Goal: Information Seeking & Learning: Learn about a topic

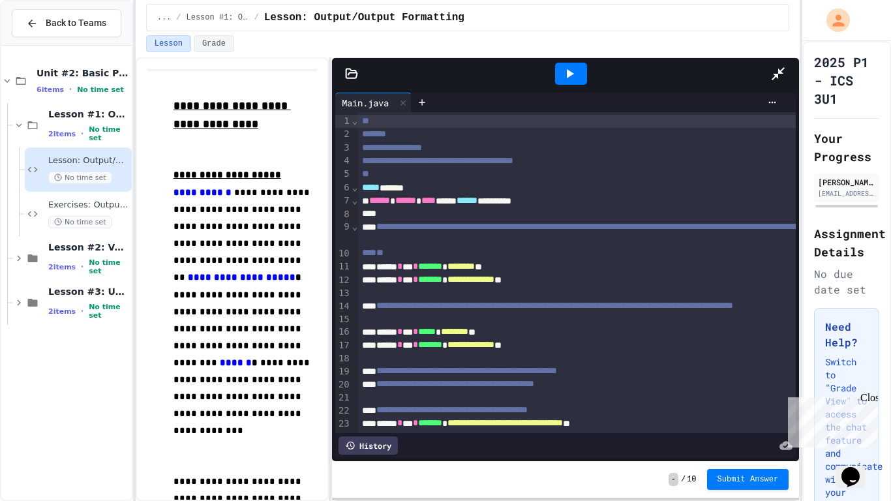
scroll to position [171, 0]
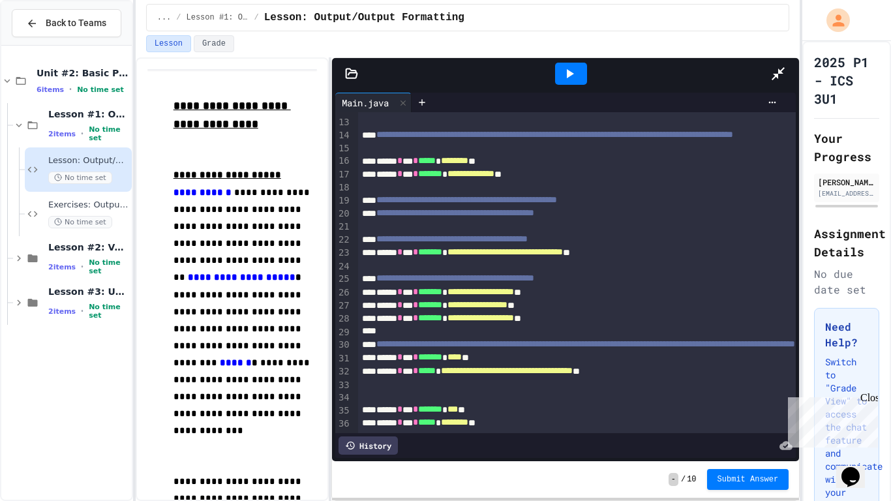
click at [799, 56] on div at bounding box center [784, 73] width 29 height 35
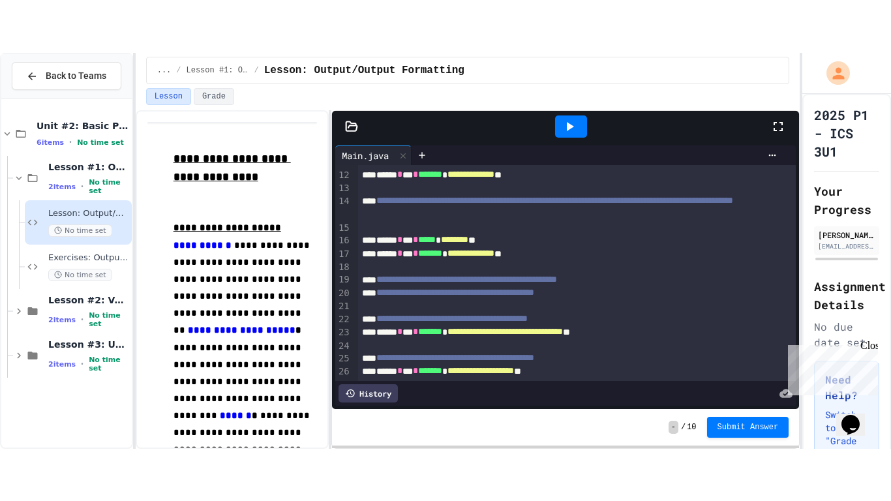
scroll to position [184, 0]
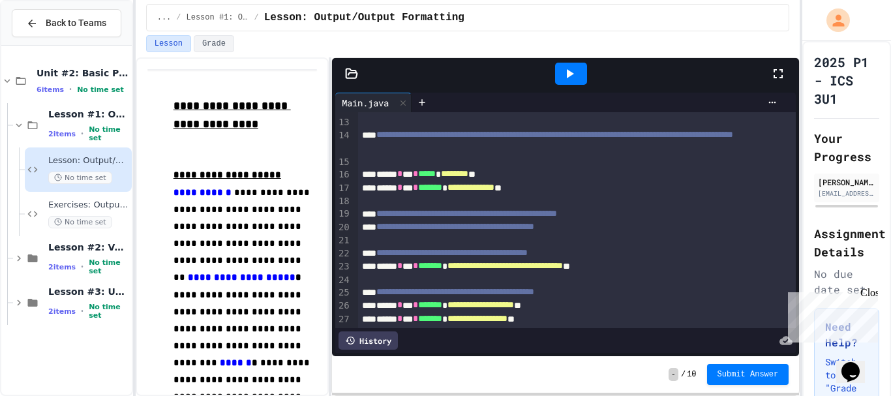
click at [786, 67] on div at bounding box center [784, 73] width 29 height 35
click at [783, 146] on div "**********" at bounding box center [577, 232] width 438 height 608
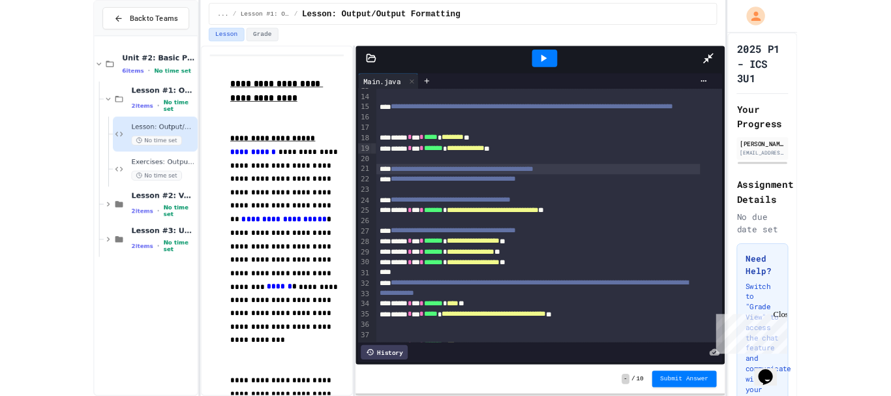
scroll to position [171, 0]
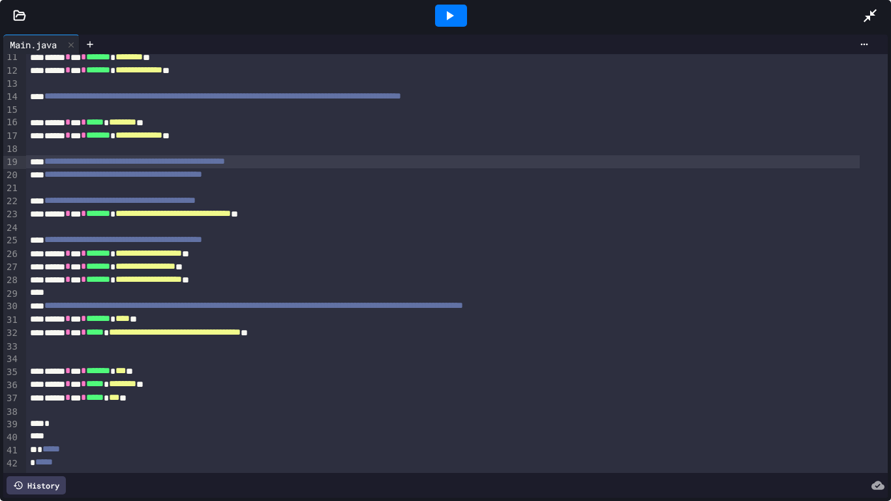
click at [866, 18] on icon at bounding box center [870, 16] width 16 height 16
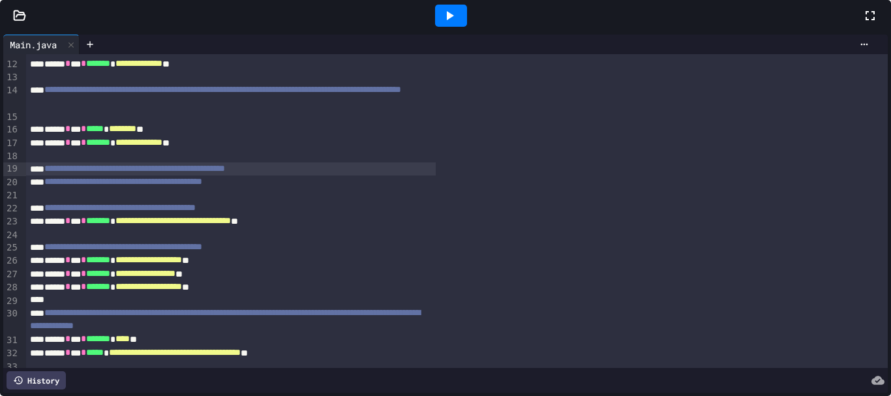
scroll to position [184, 0]
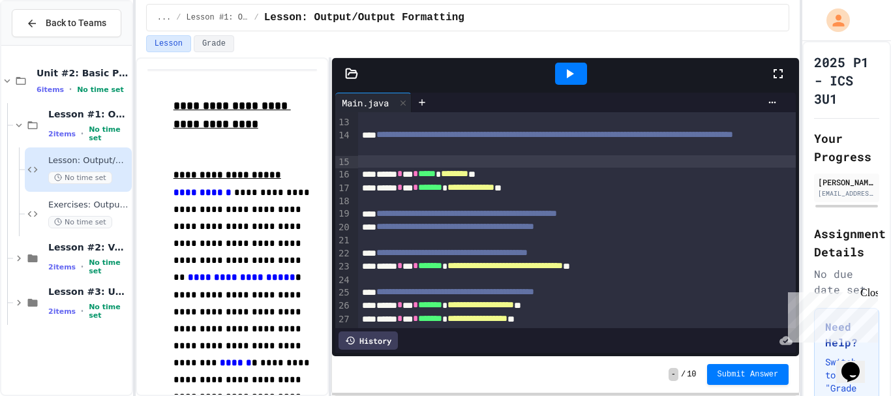
click at [722, 162] on div at bounding box center [577, 161] width 438 height 13
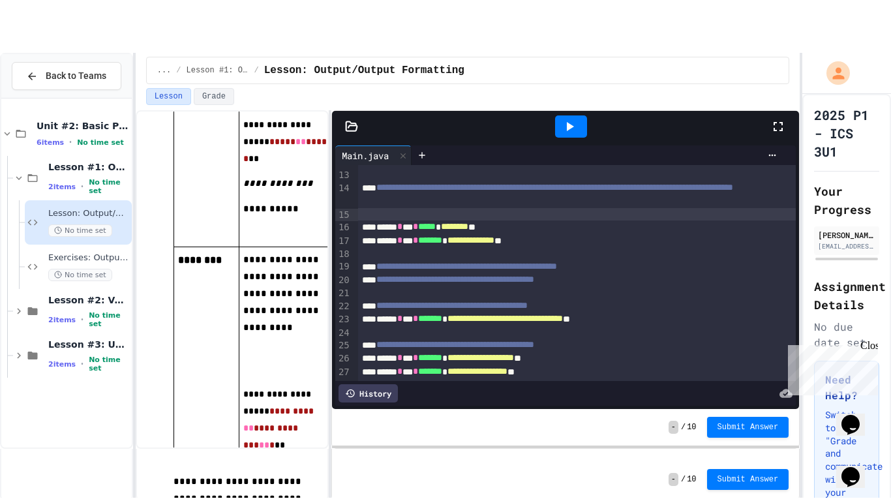
scroll to position [4576, 0]
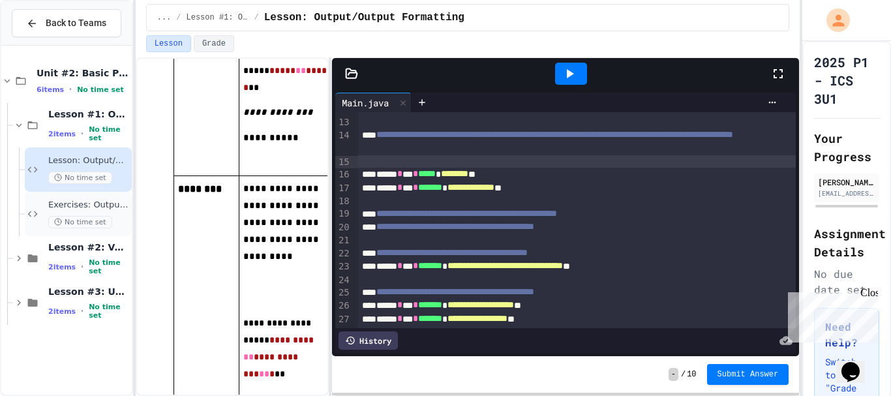
click at [55, 209] on span "Exercises: Output/Output Formatting" at bounding box center [88, 205] width 81 height 11
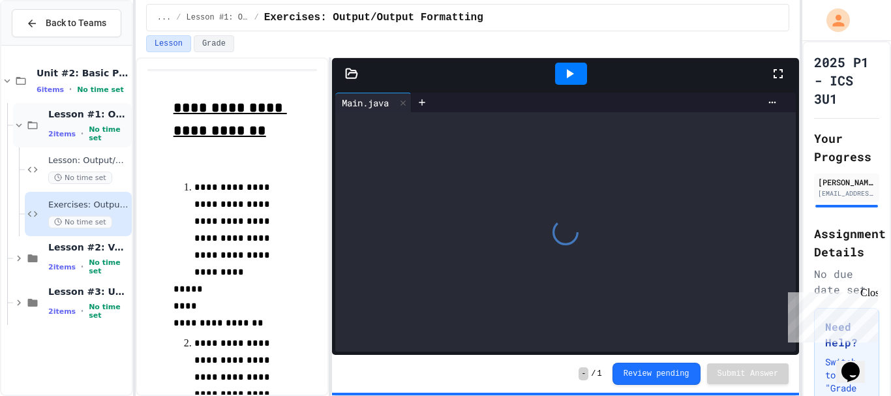
click at [23, 119] on icon at bounding box center [19, 125] width 12 height 12
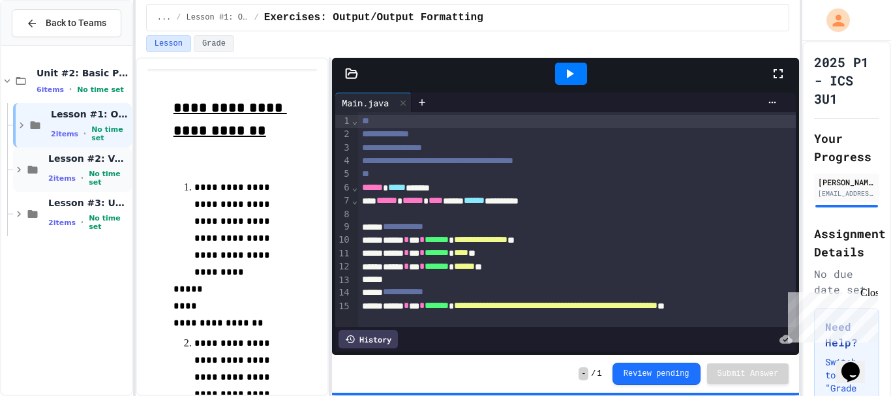
click at [31, 172] on icon at bounding box center [33, 170] width 10 height 8
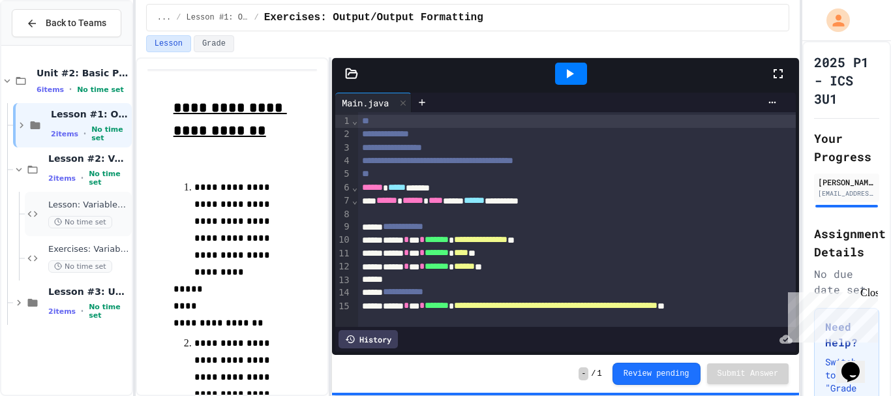
click at [47, 205] on div "Lesson: Variables & Data Types No time set" at bounding box center [78, 214] width 107 height 44
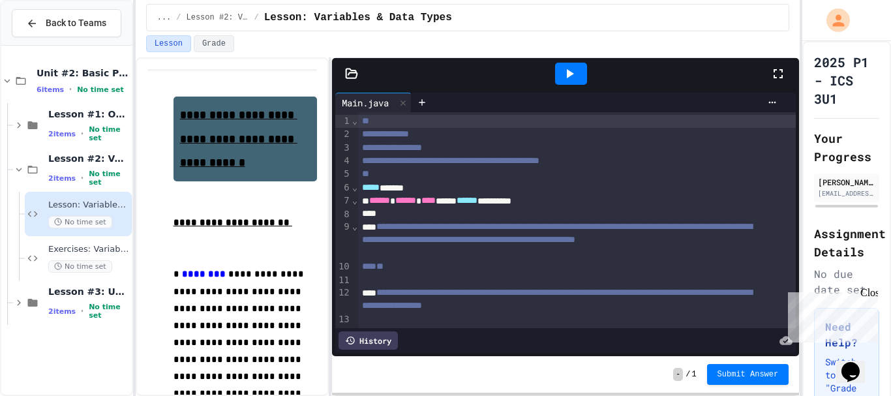
click at [775, 68] on icon at bounding box center [778, 74] width 16 height 16
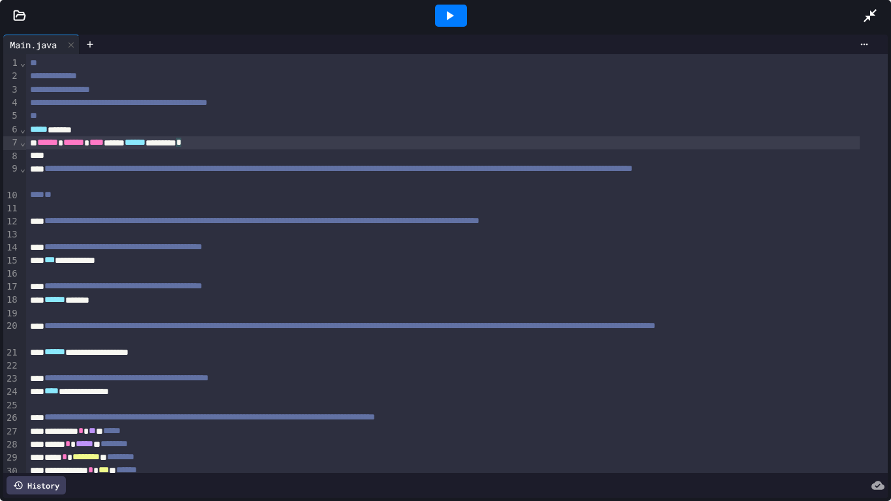
click at [775, 147] on div "****** ****** **** ***** ****** ******** *" at bounding box center [442, 142] width 833 height 13
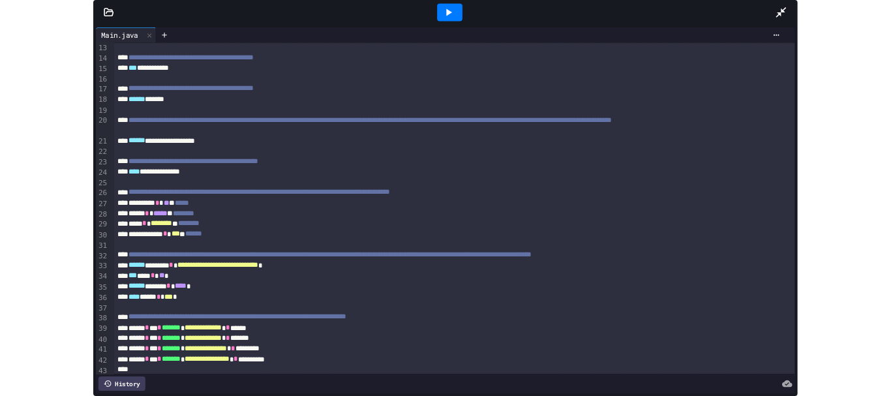
scroll to position [238, 0]
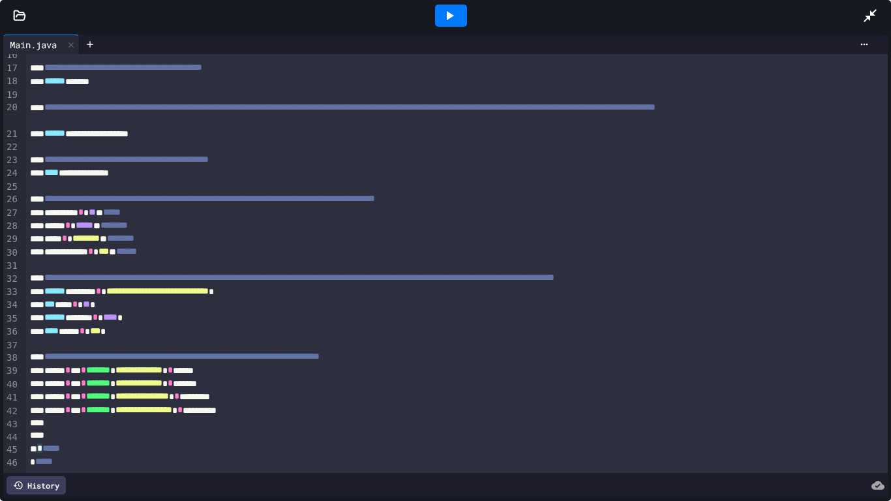
click at [871, 20] on icon at bounding box center [870, 16] width 16 height 16
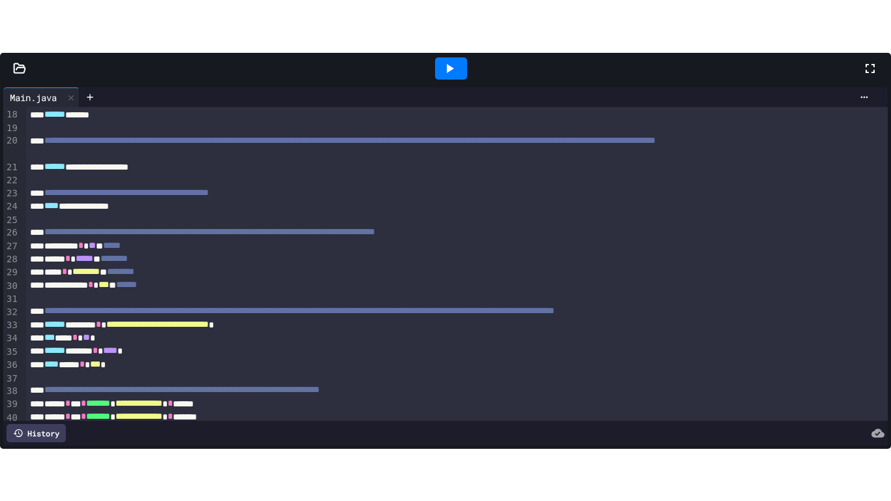
scroll to position [265, 0]
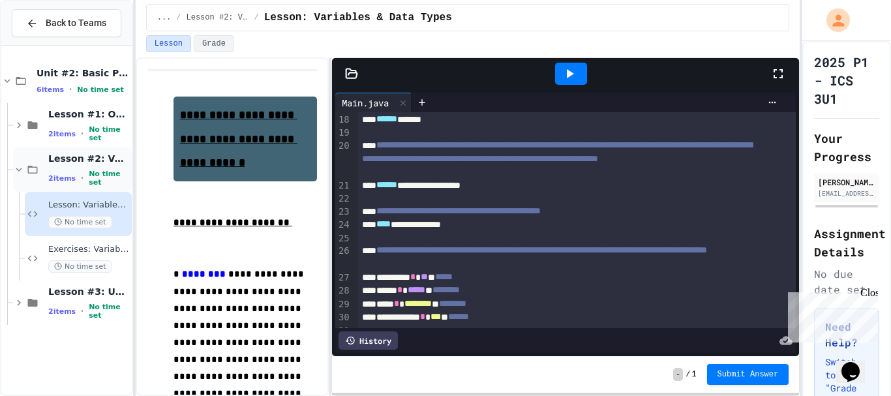
click at [23, 171] on icon at bounding box center [19, 170] width 12 height 12
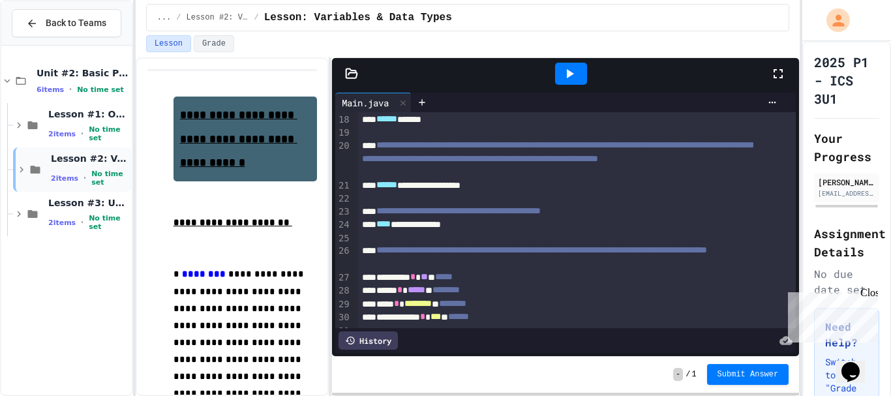
click at [65, 187] on div "Lesson #2: Variables & Data Types 2 items • No time set" at bounding box center [72, 169] width 119 height 44
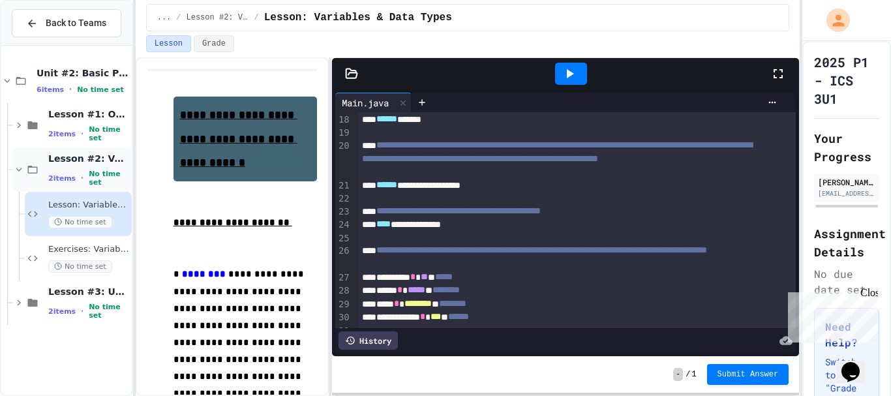
click at [14, 166] on icon at bounding box center [19, 170] width 12 height 12
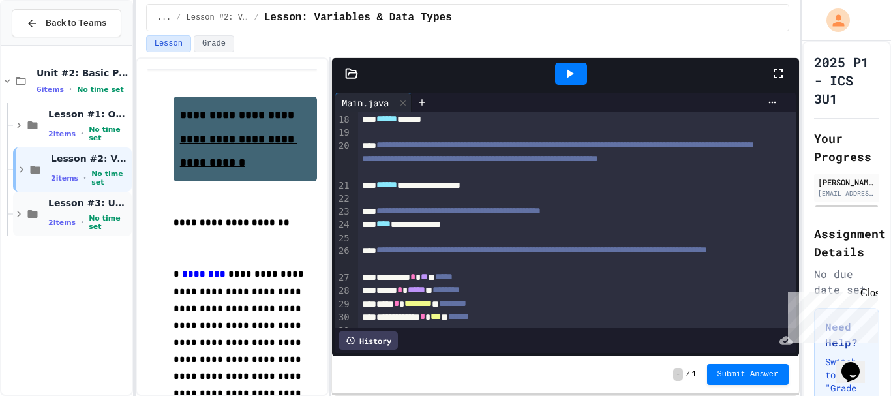
click at [73, 202] on span "Lesson #3: User Input" at bounding box center [88, 203] width 81 height 12
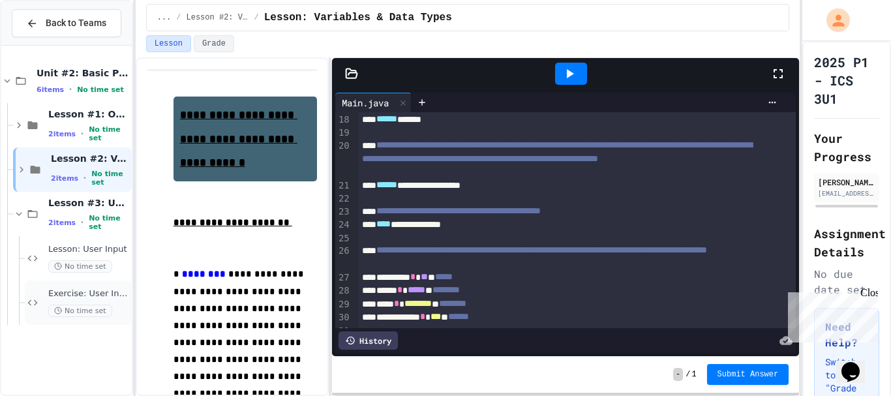
click at [68, 299] on span "Exercise: User Input" at bounding box center [88, 293] width 81 height 11
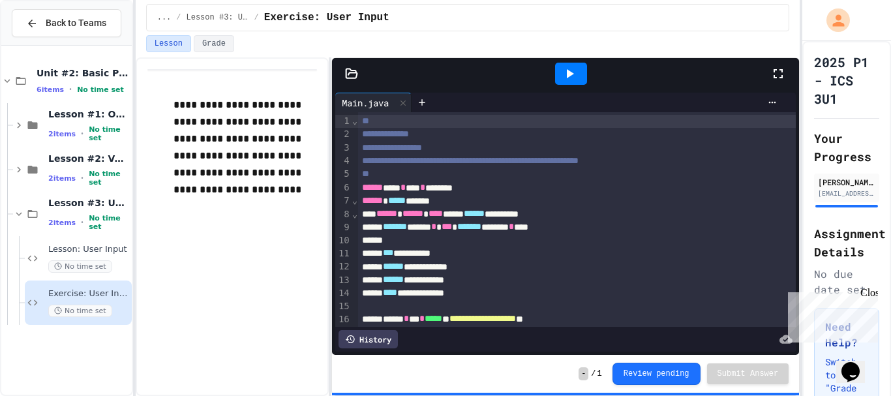
click at [781, 67] on icon at bounding box center [778, 74] width 16 height 16
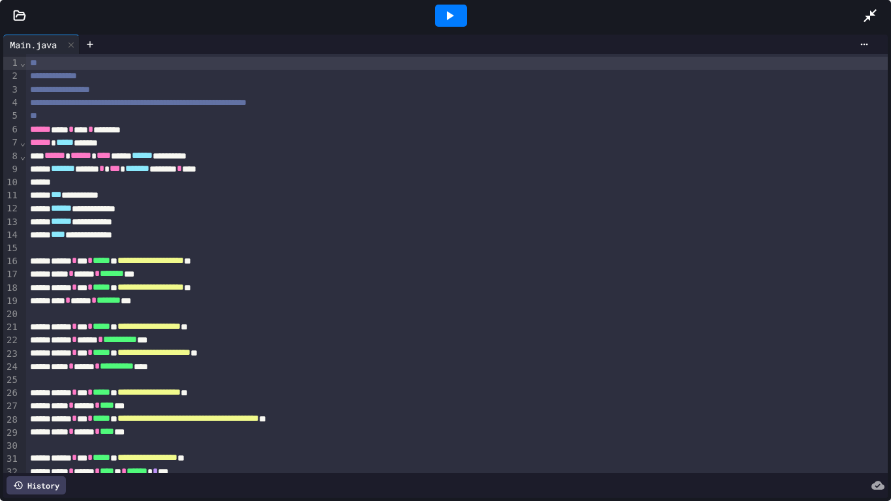
click at [874, 17] on icon at bounding box center [870, 16] width 16 height 16
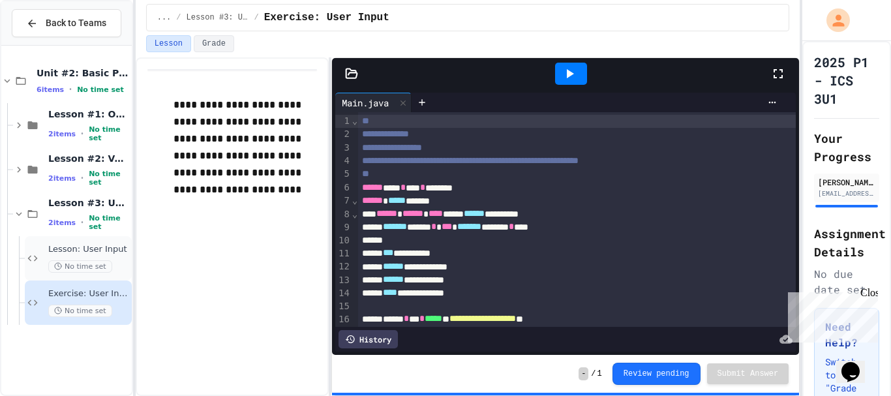
click at [78, 261] on span "No time set" at bounding box center [80, 266] width 64 height 12
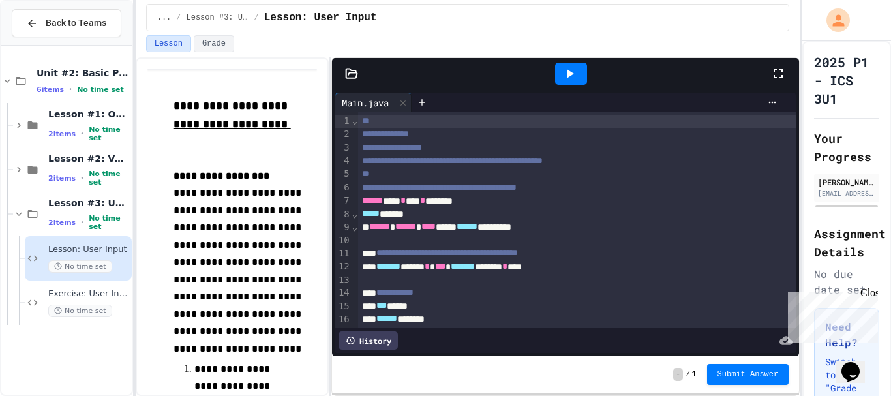
click at [781, 76] on icon at bounding box center [778, 74] width 16 height 16
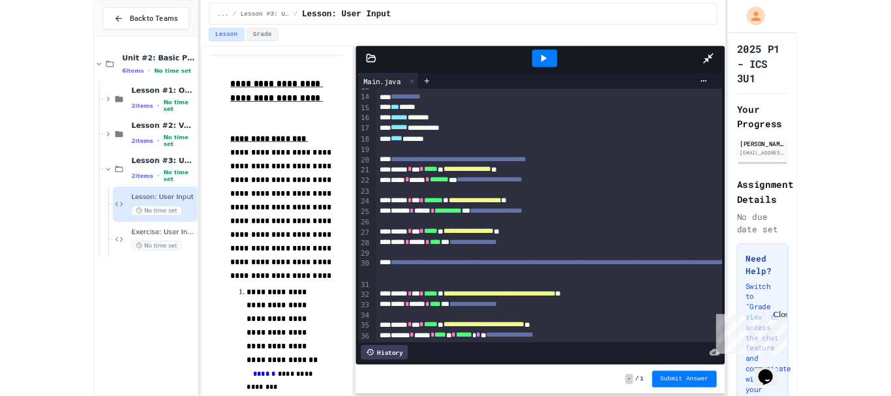
scroll to position [198, 0]
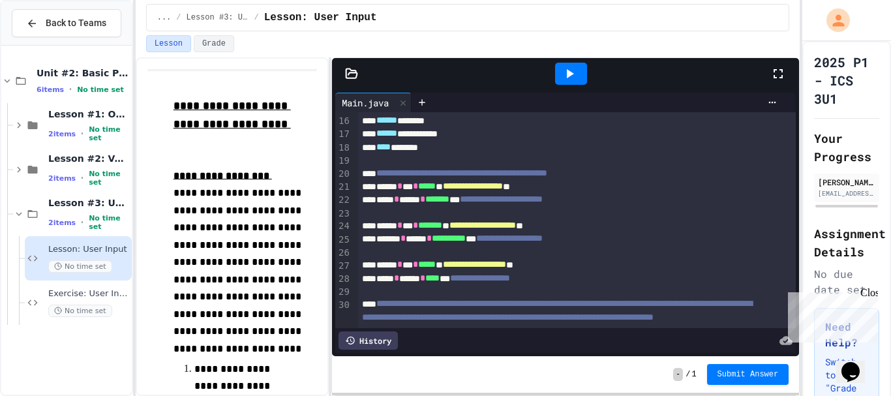
click at [790, 74] on div at bounding box center [784, 73] width 29 height 35
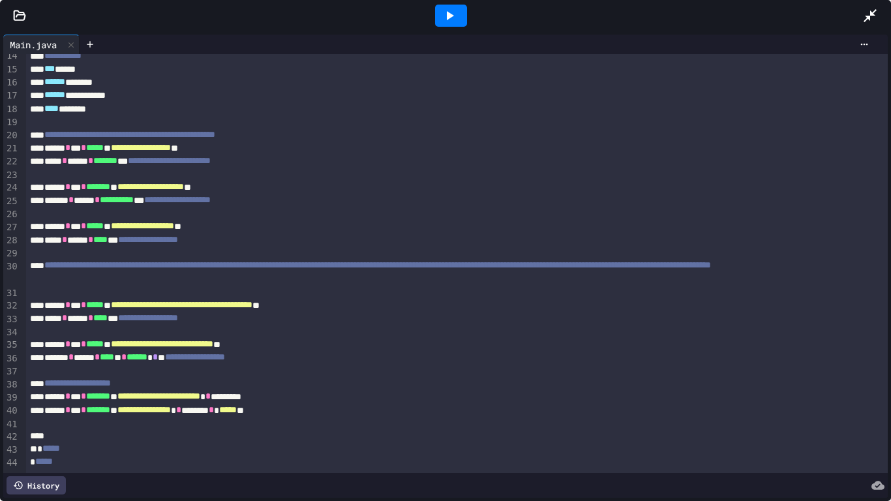
click at [612, 259] on div "**********" at bounding box center [442, 272] width 833 height 27
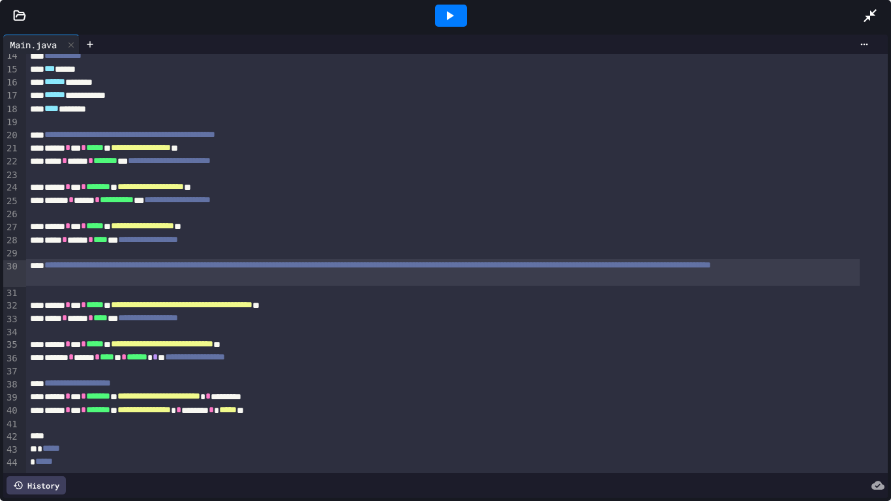
click at [612, 260] on span "**********" at bounding box center [377, 264] width 666 height 9
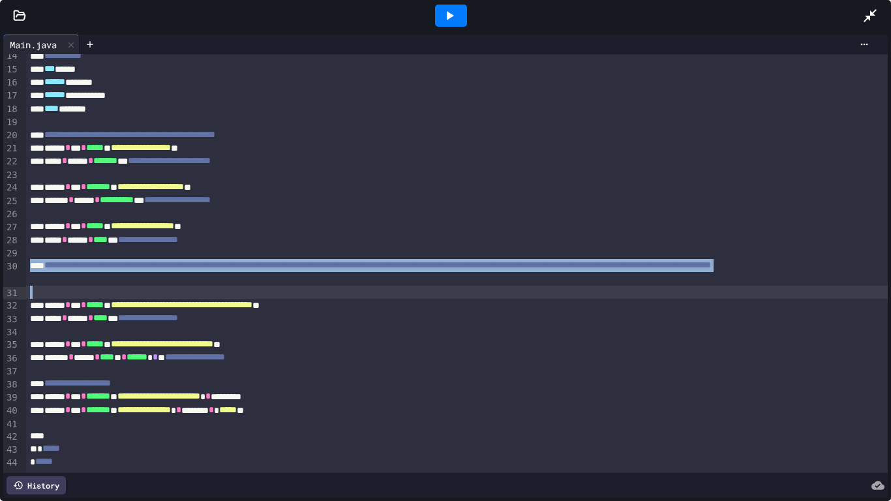
click at [612, 260] on span "**********" at bounding box center [377, 264] width 666 height 9
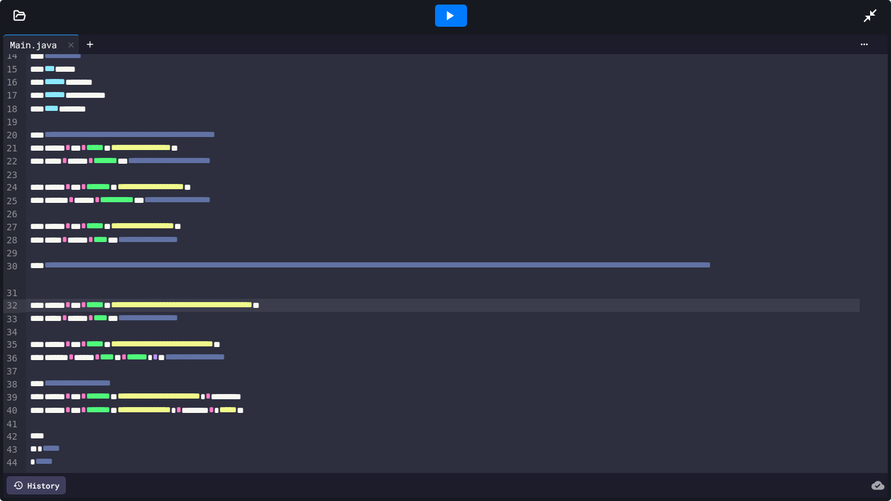
click at [584, 299] on div "**********" at bounding box center [442, 305] width 833 height 13
click at [588, 262] on div "**********" at bounding box center [442, 272] width 833 height 27
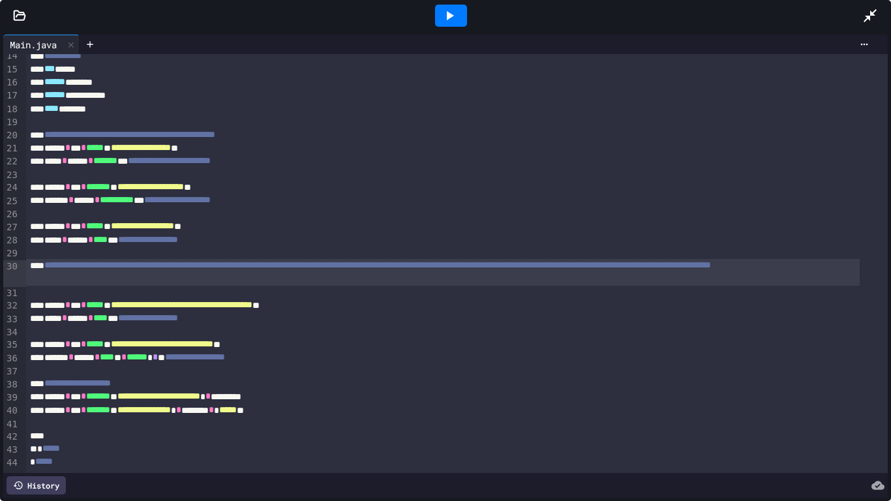
click at [867, 16] on icon at bounding box center [869, 15] width 13 height 13
